Goal: Find specific page/section: Find specific page/section

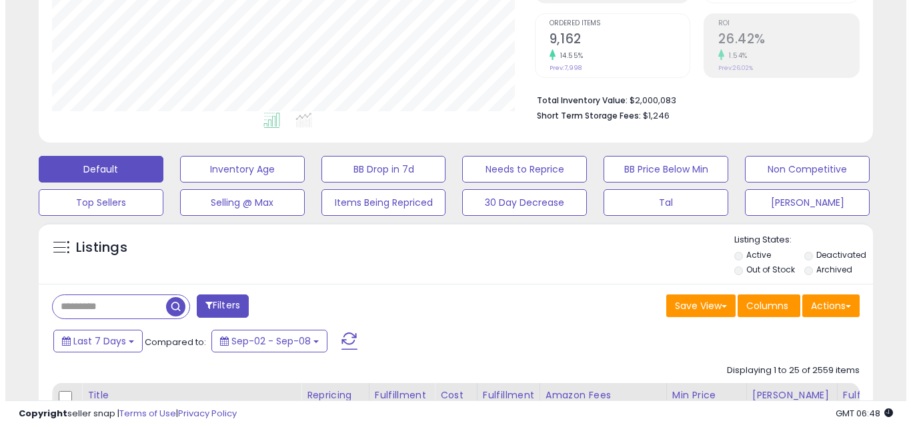
scroll to position [315, 0]
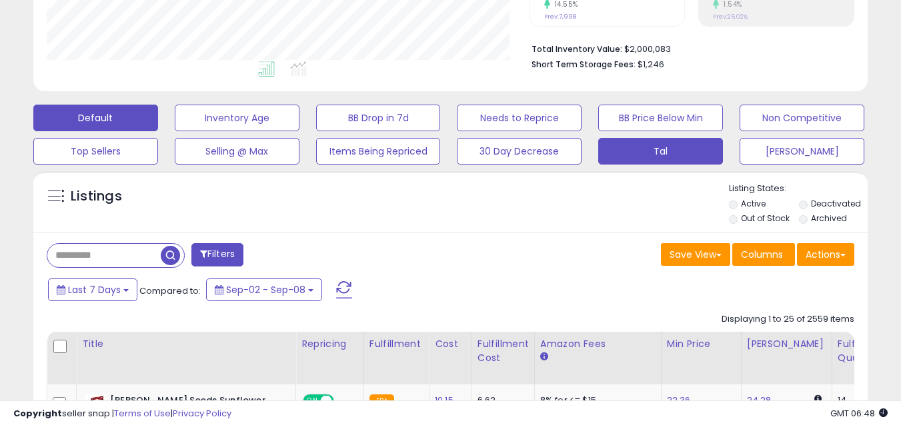
click at [652, 155] on button "Tal" at bounding box center [660, 151] width 125 height 27
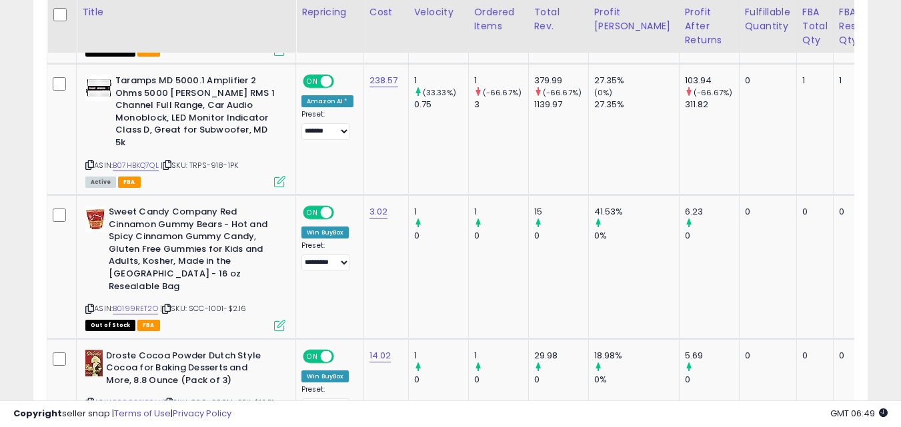
scroll to position [3113, 0]
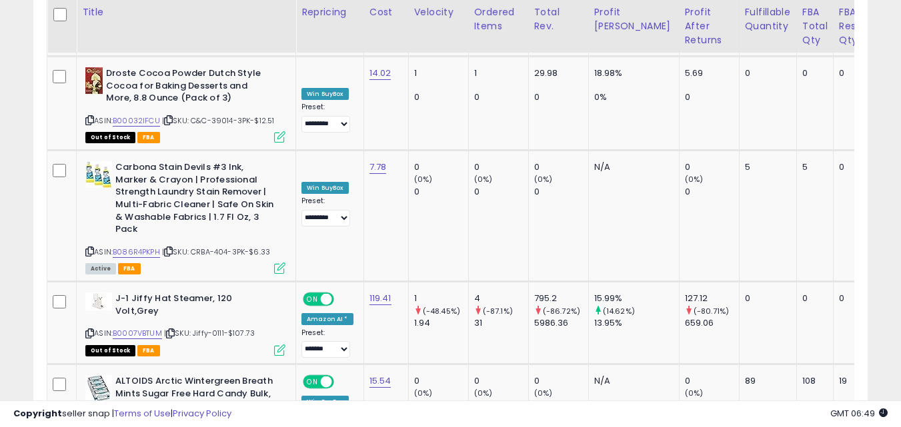
scroll to position [3167, 0]
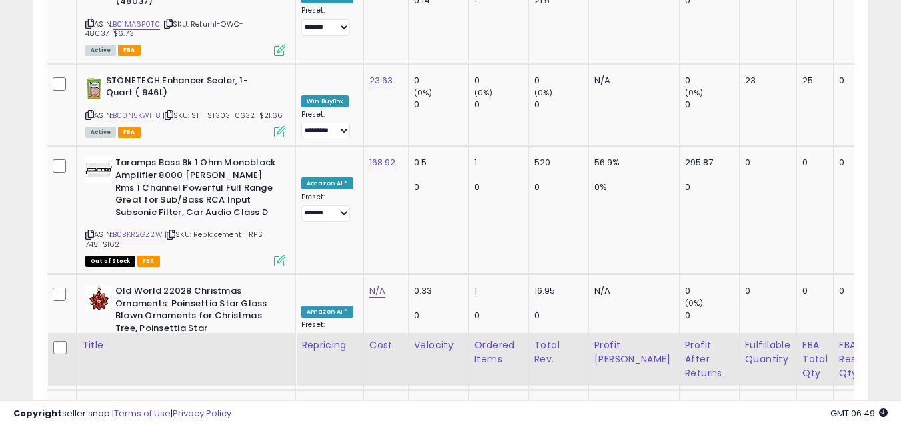
scroll to position [3066, 0]
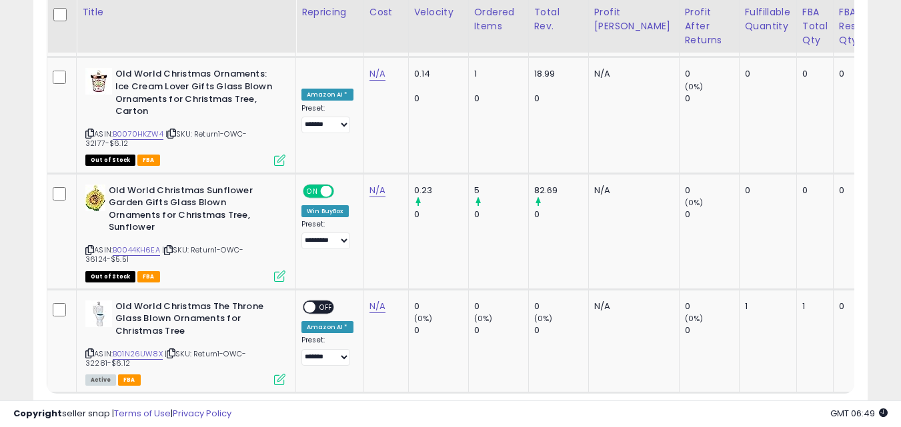
click at [813, 407] on link "›" at bounding box center [821, 418] width 20 height 23
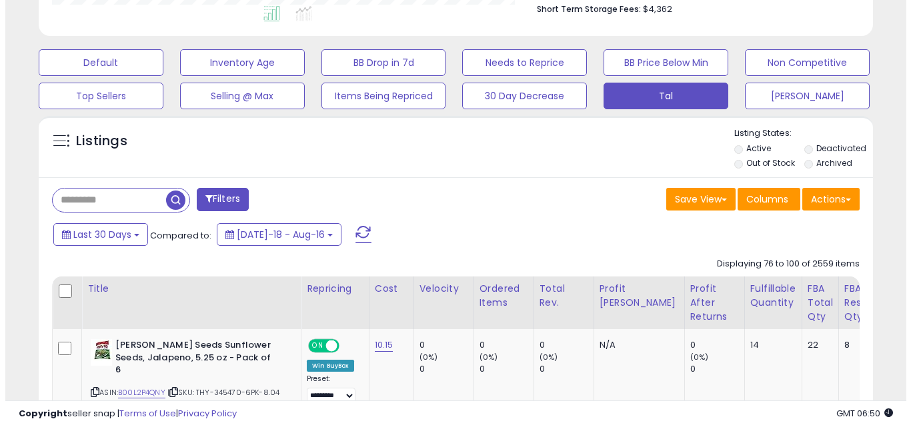
scroll to position [399, 0]
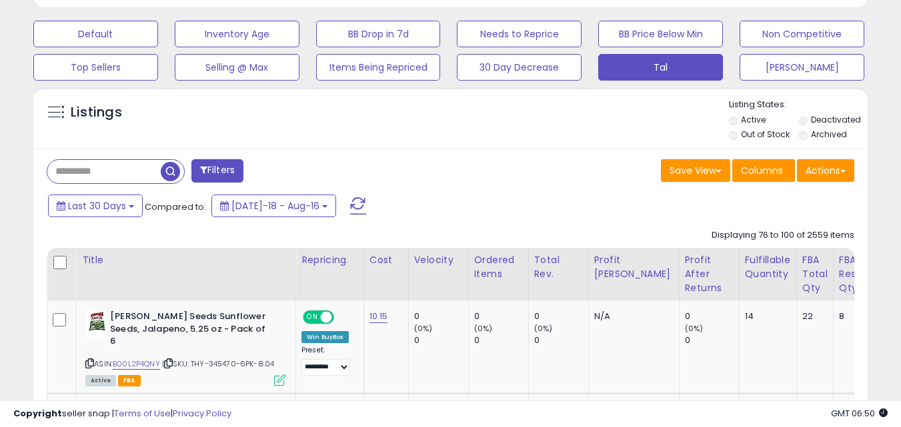
click at [89, 165] on input "text" at bounding box center [103, 171] width 113 height 23
type input "****"
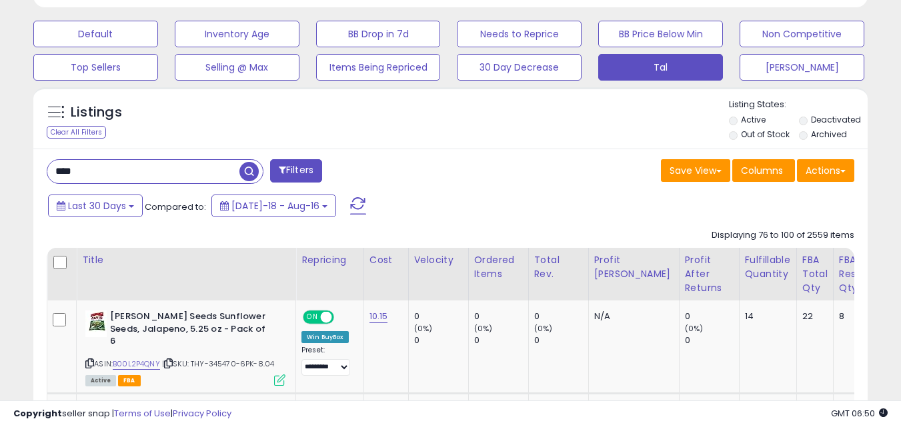
click at [247, 172] on span "button" at bounding box center [248, 171] width 19 height 19
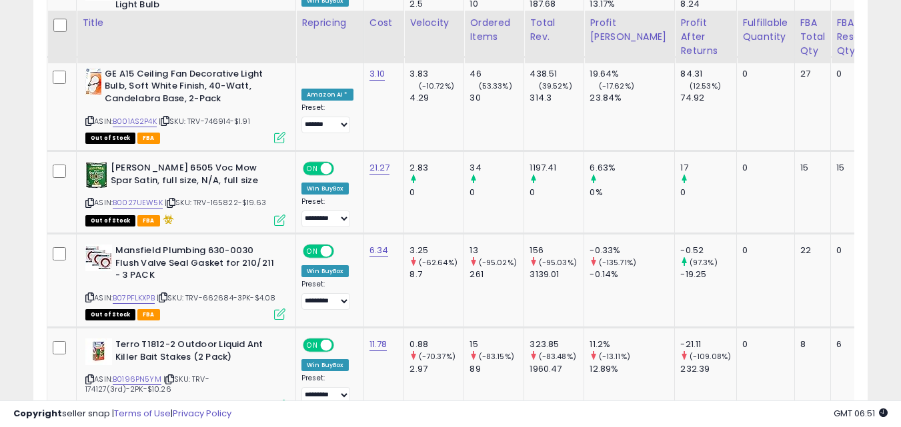
scroll to position [0, 0]
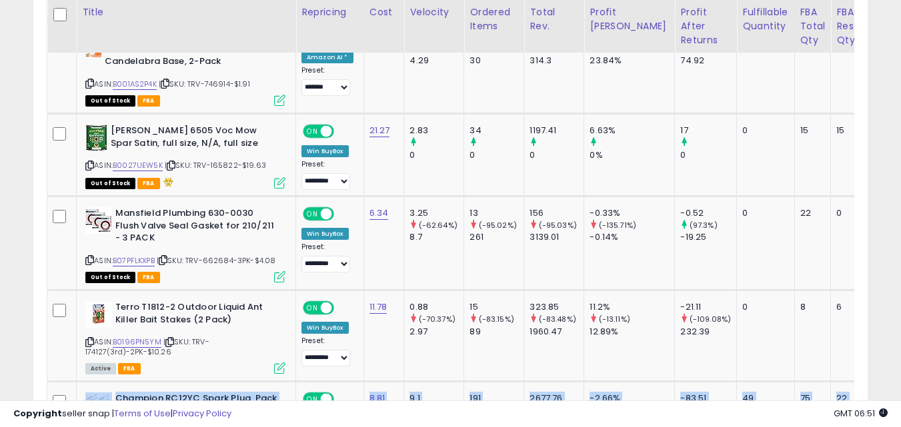
drag, startPoint x: 901, startPoint y: 332, endPoint x: 910, endPoint y: 361, distance: 30.8
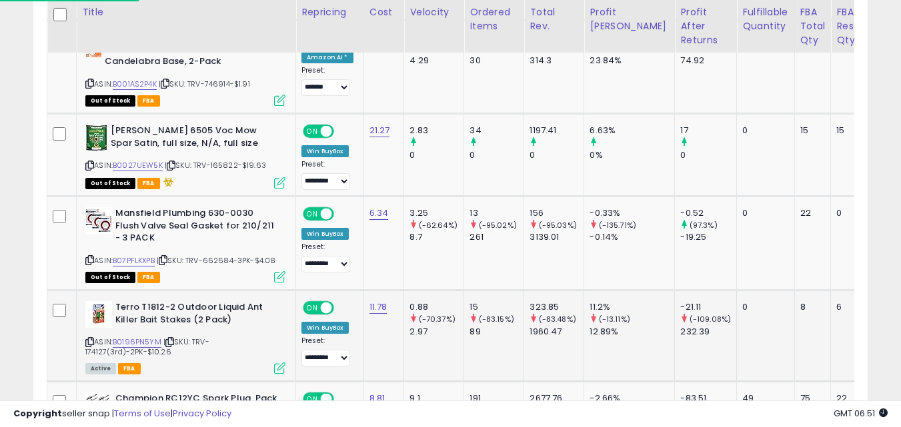
click at [834, 291] on td "6" at bounding box center [859, 336] width 56 height 91
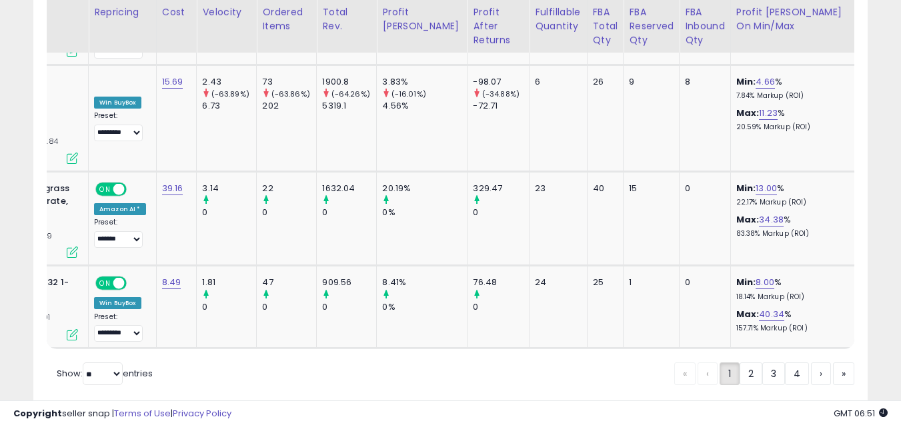
scroll to position [0, 221]
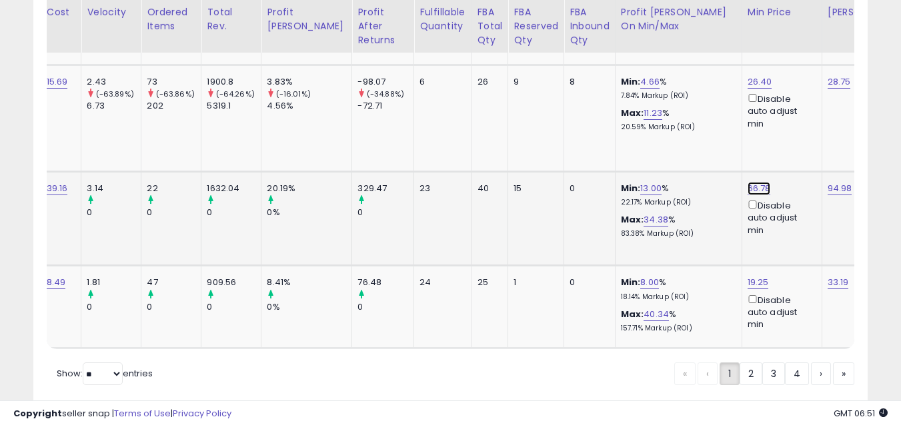
click at [747, 182] on link "66.78" at bounding box center [758, 188] width 23 height 13
